Goal: Information Seeking & Learning: Learn about a topic

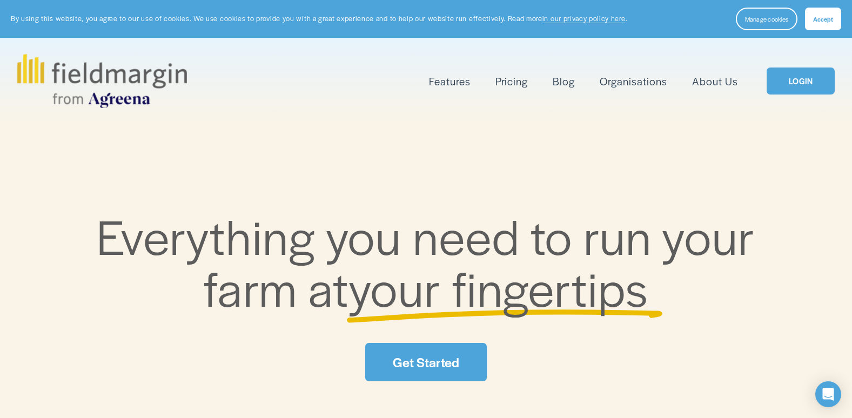
click at [506, 89] on link "Pricing" at bounding box center [511, 81] width 32 height 18
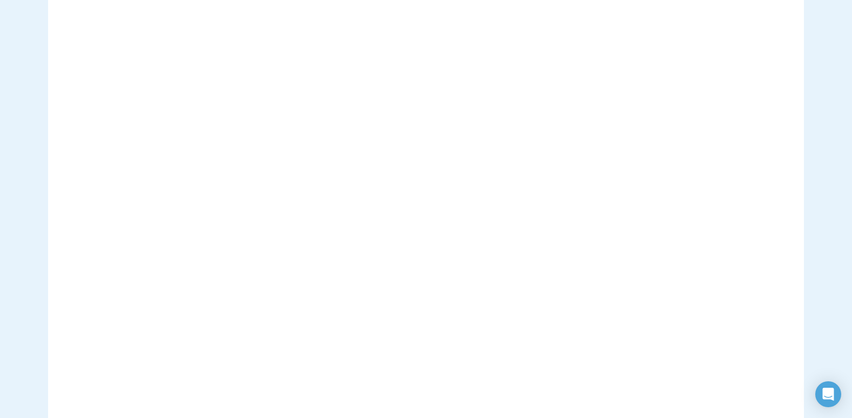
scroll to position [54, 0]
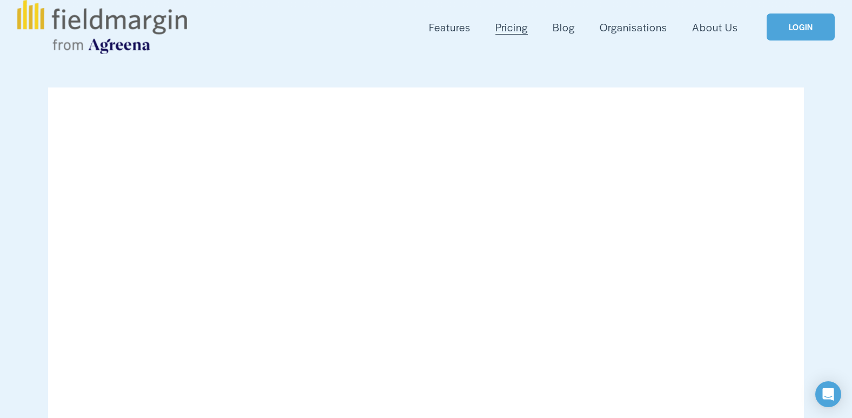
click at [463, 32] on span "Features" at bounding box center [450, 27] width 42 height 16
